Goal: Find specific page/section: Find specific page/section

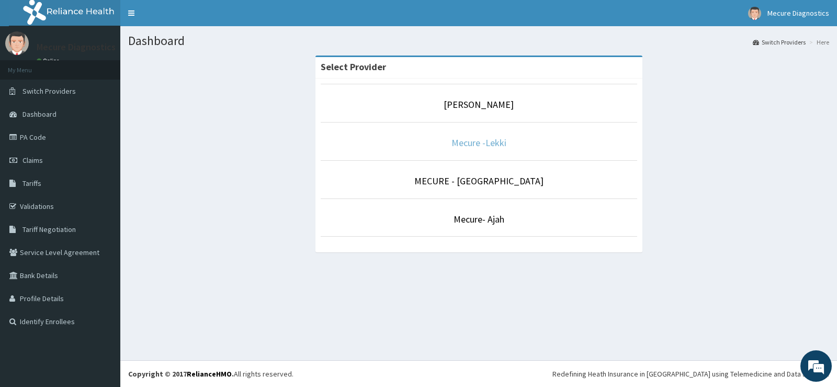
click at [482, 144] on link "Mecure -Lekki" at bounding box center [478, 143] width 55 height 12
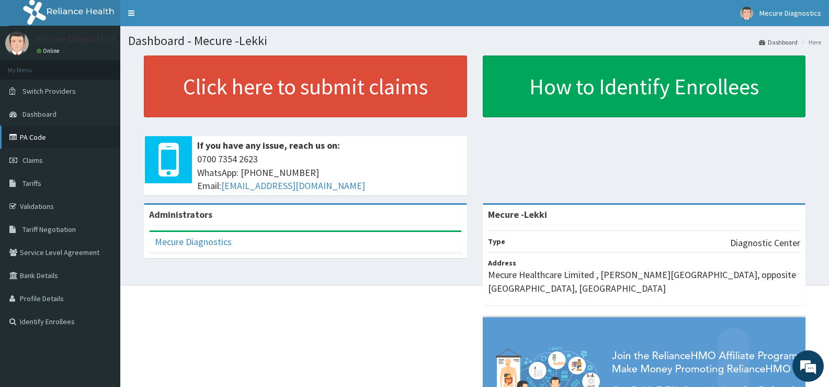
click at [41, 141] on link "PA Code" at bounding box center [60, 137] width 120 height 23
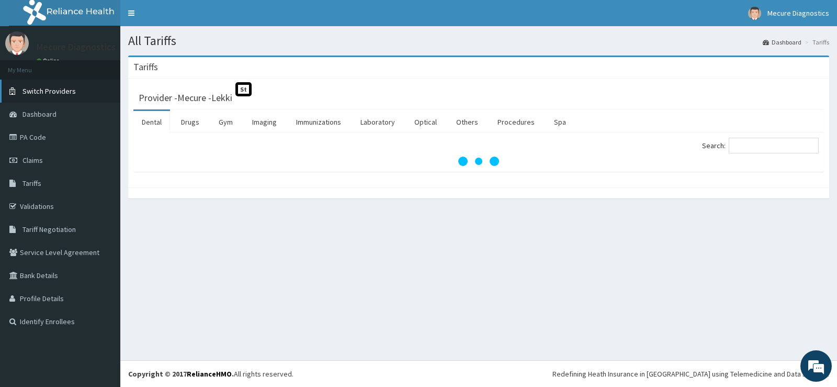
click at [46, 96] on link "Switch Providers" at bounding box center [60, 91] width 120 height 23
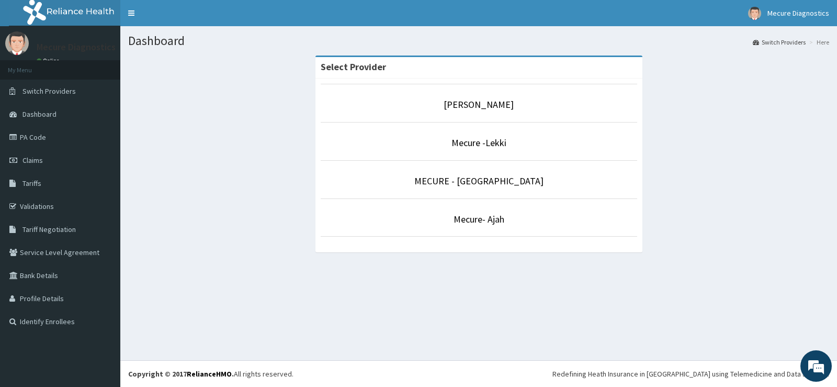
click at [40, 137] on link "PA Code" at bounding box center [60, 137] width 120 height 23
